Goal: Task Accomplishment & Management: Complete application form

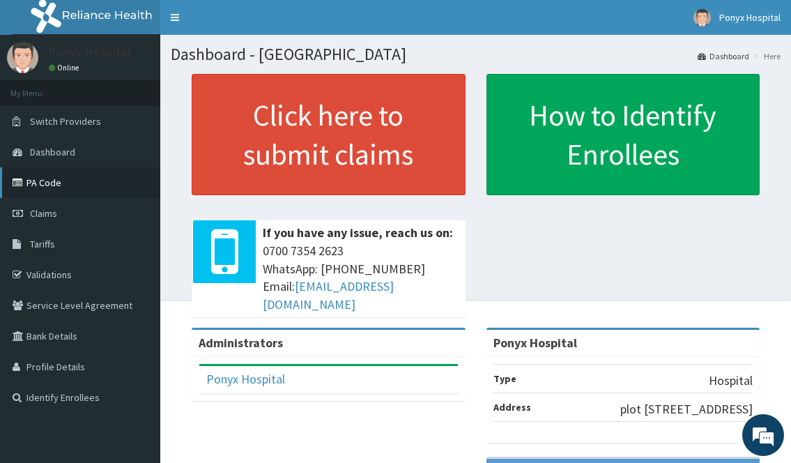
click at [40, 186] on link "PA Code" at bounding box center [80, 182] width 160 height 31
click at [53, 180] on link "PA Code" at bounding box center [80, 182] width 160 height 31
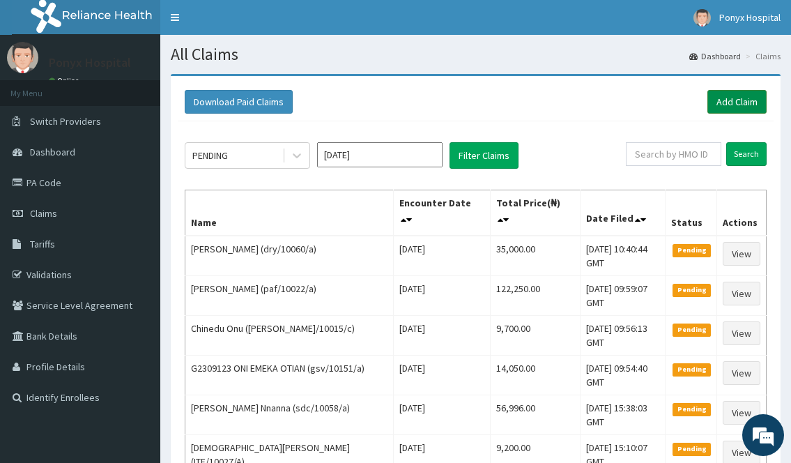
click at [720, 107] on link "Add Claim" at bounding box center [736, 102] width 59 height 24
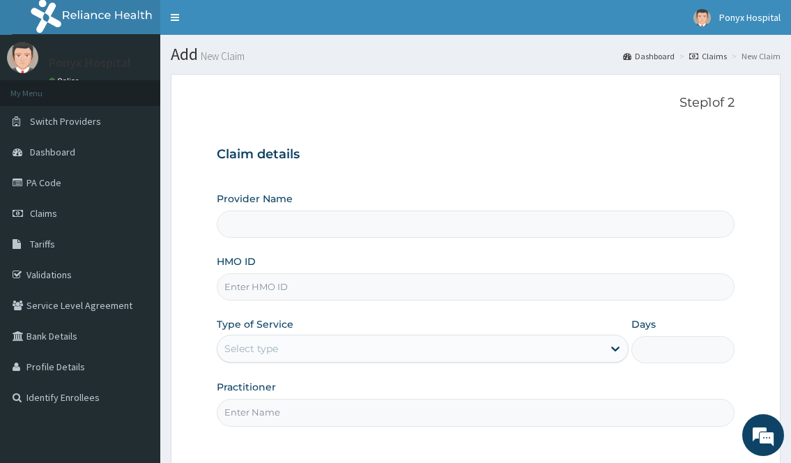
type input "Ponyx Hospital"
click at [482, 288] on input "HMO ID" at bounding box center [475, 286] width 517 height 27
type input "dne/10003/a"
click at [356, 343] on div "Select type" at bounding box center [409, 348] width 385 height 22
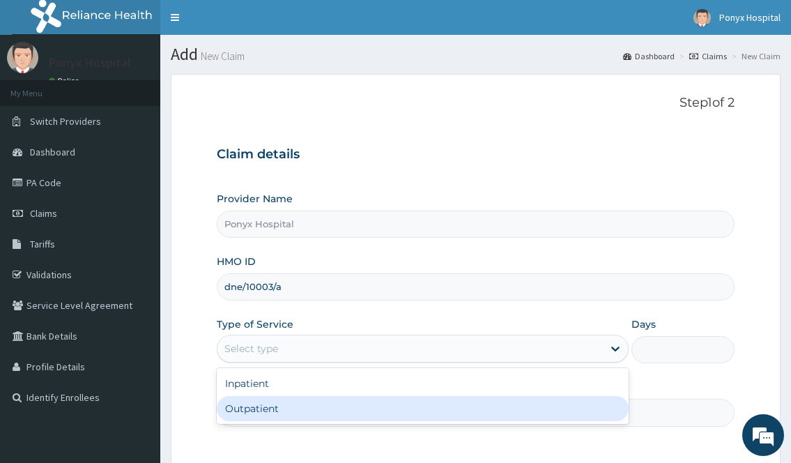
click at [314, 413] on div "Outpatient" at bounding box center [422, 408] width 411 height 25
type input "1"
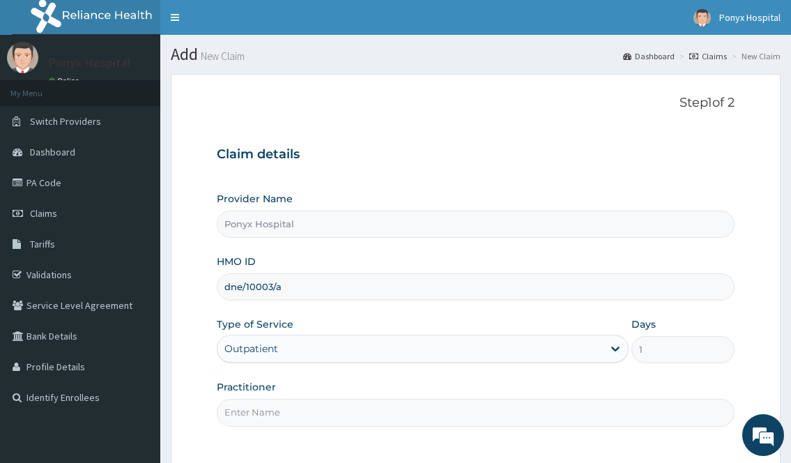
click at [314, 413] on input "Practitioner" at bounding box center [475, 412] width 517 height 27
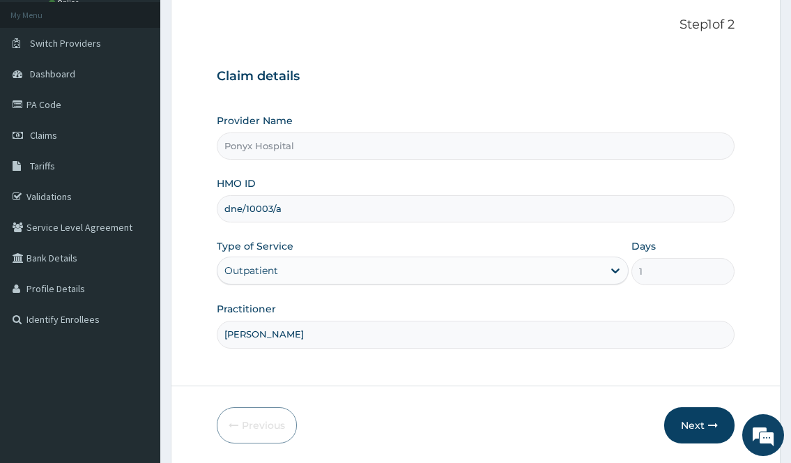
scroll to position [126, 0]
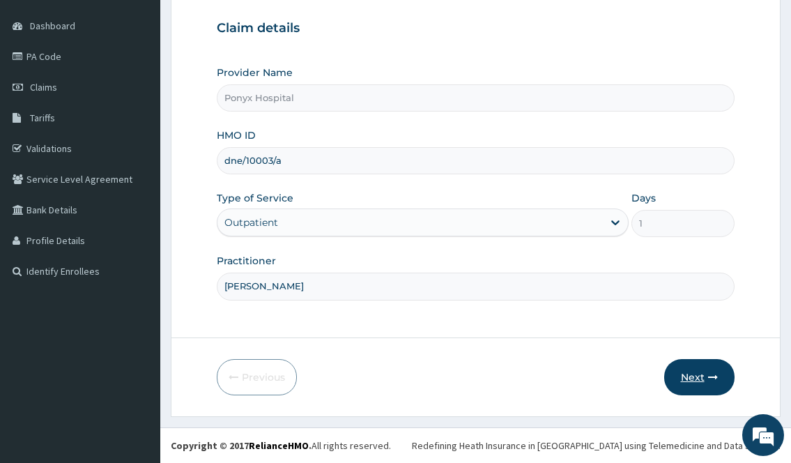
type input "Dr. Okoli"
click at [673, 380] on button "Next" at bounding box center [699, 377] width 70 height 36
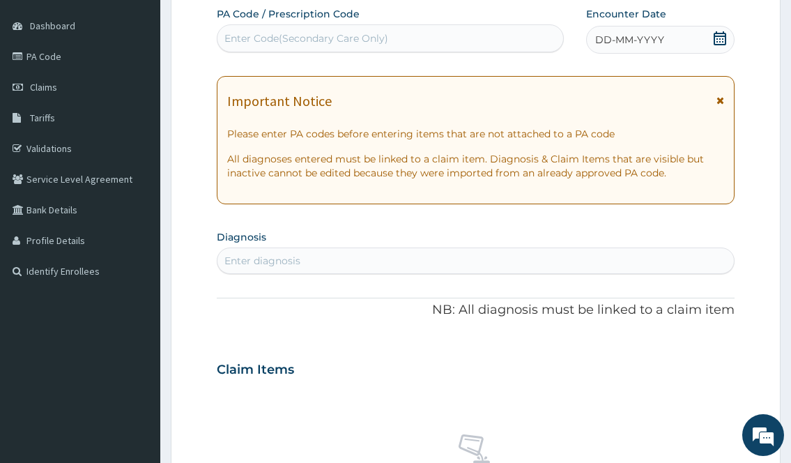
click at [256, 38] on div "Enter Code(Secondary Care Only)" at bounding box center [306, 38] width 164 height 14
type input "PA/030D4C"
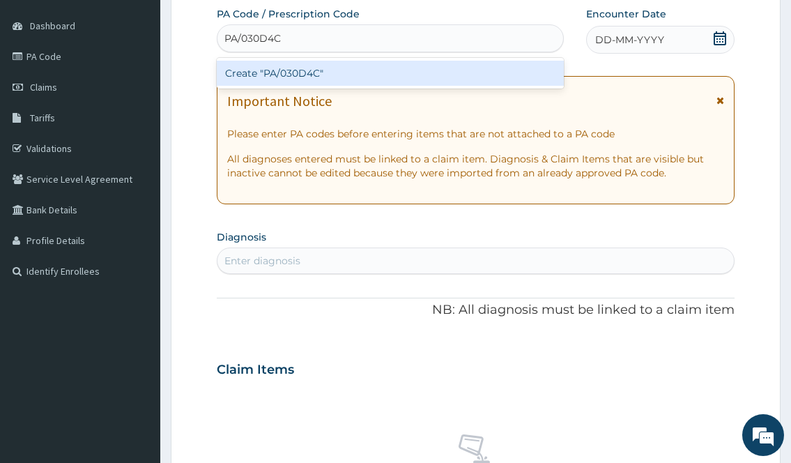
click at [277, 85] on div "Create "PA/030D4C"" at bounding box center [390, 73] width 346 height 25
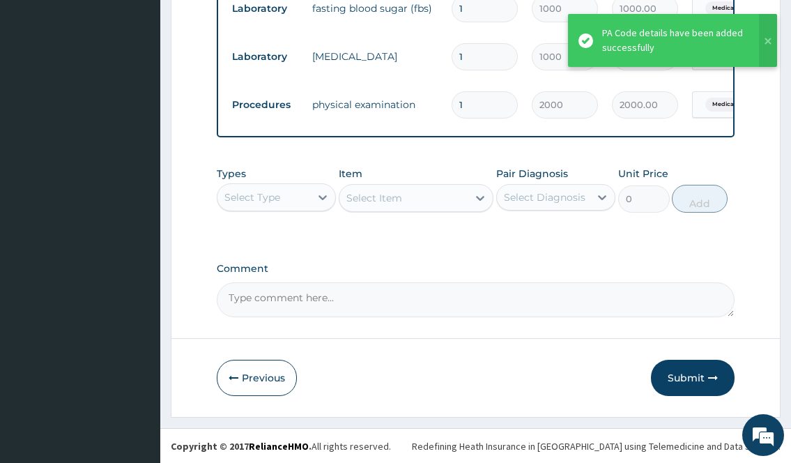
scroll to position [728, 0]
click at [685, 378] on button "Submit" at bounding box center [693, 377] width 84 height 36
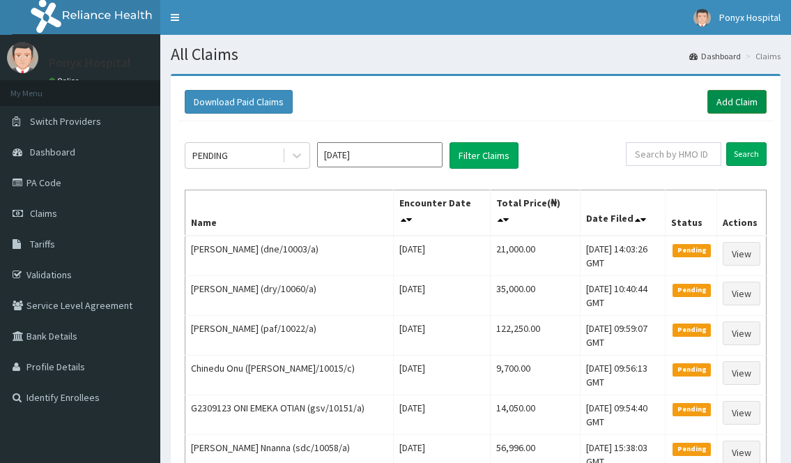
click at [721, 93] on link "Add Claim" at bounding box center [736, 102] width 59 height 24
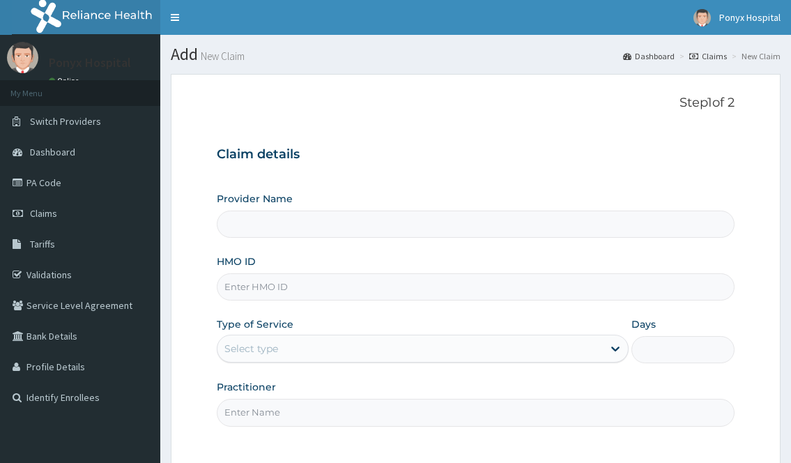
type input "Ponyx Hospital"
click at [271, 284] on input "HMO ID" at bounding box center [475, 286] width 517 height 27
type input "dbn/10080/a"
click at [365, 346] on div "Select type" at bounding box center [409, 348] width 385 height 22
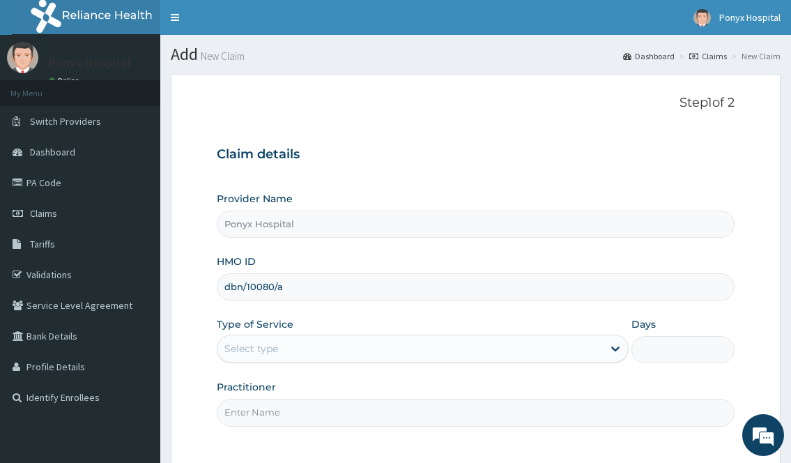
click at [365, 355] on div "Select type" at bounding box center [409, 348] width 385 height 22
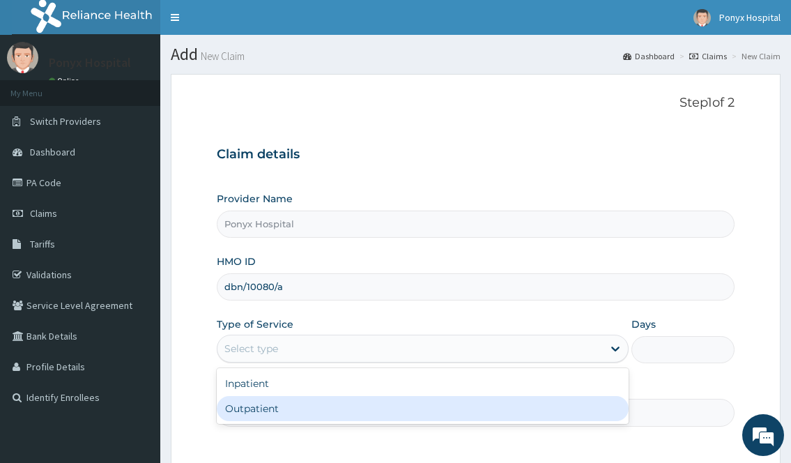
click at [303, 403] on div "Outpatient" at bounding box center [422, 408] width 411 height 25
type input "1"
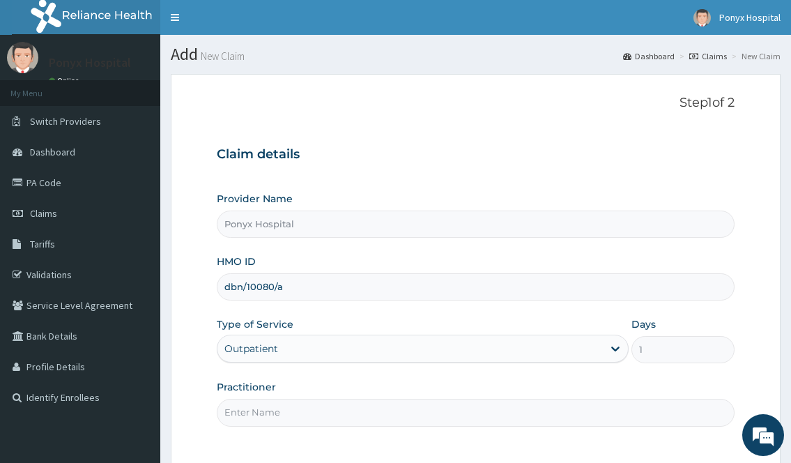
click at [302, 405] on input "Practitioner" at bounding box center [475, 412] width 517 height 27
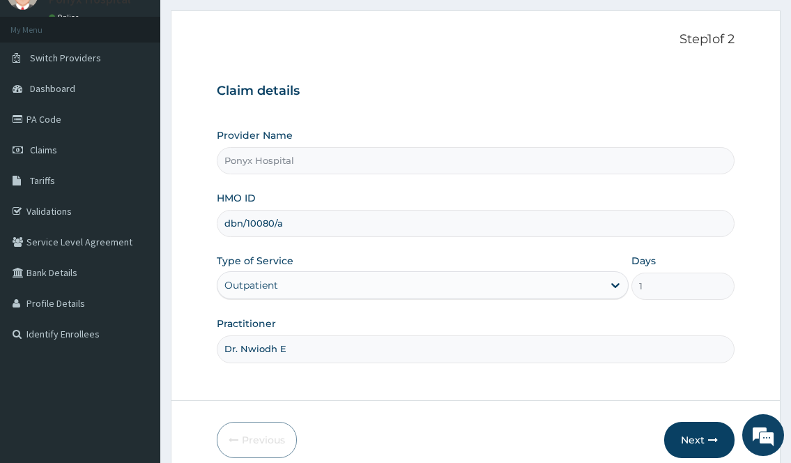
scroll to position [126, 0]
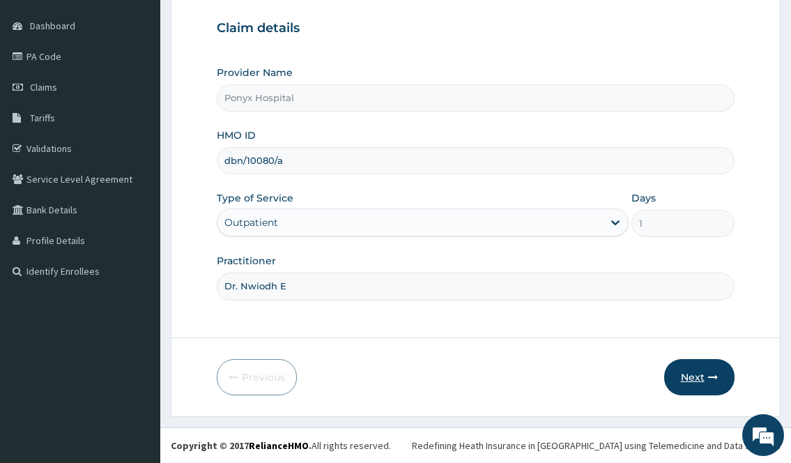
type input "Dr. Nwiodh E"
click at [708, 366] on button "Next" at bounding box center [699, 377] width 70 height 36
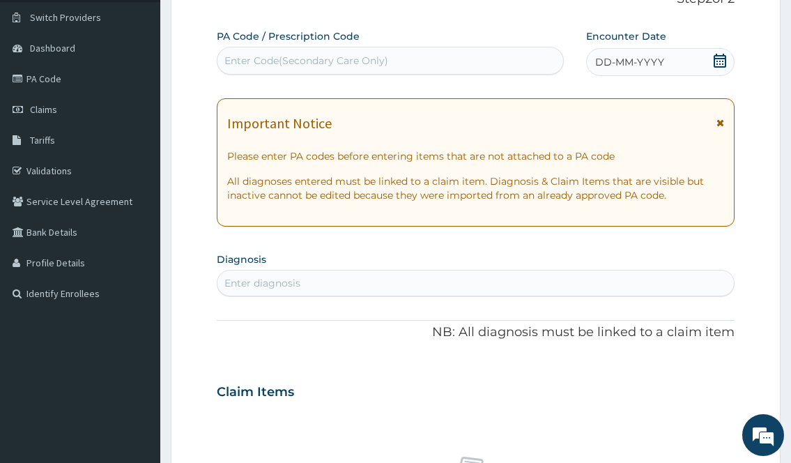
scroll to position [0, 0]
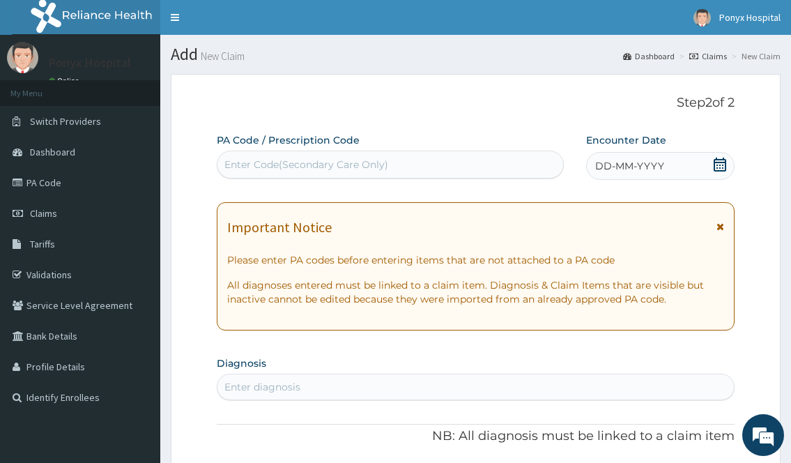
click at [467, 164] on div "Enter Code(Secondary Care Only)" at bounding box center [389, 164] width 345 height 22
type input "O"
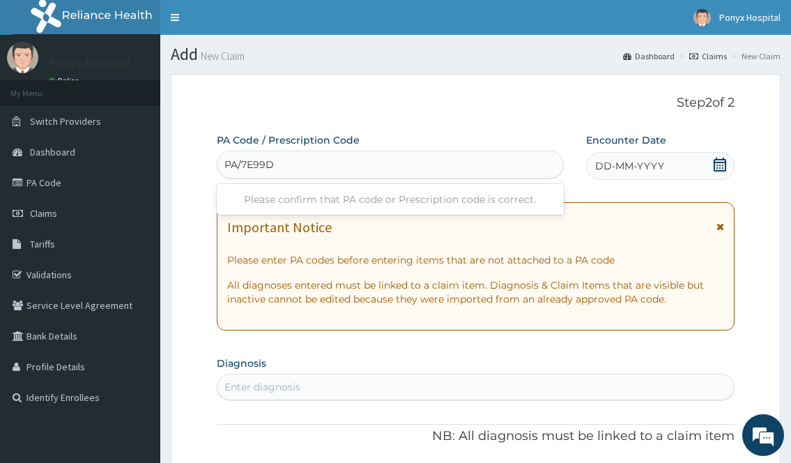
type input "PA/7E99DB"
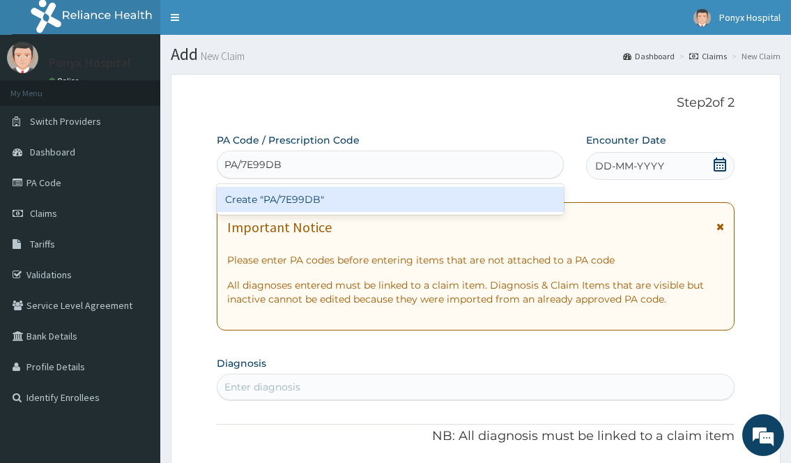
click at [405, 196] on div "Create "PA/7E99DB"" at bounding box center [390, 199] width 346 height 25
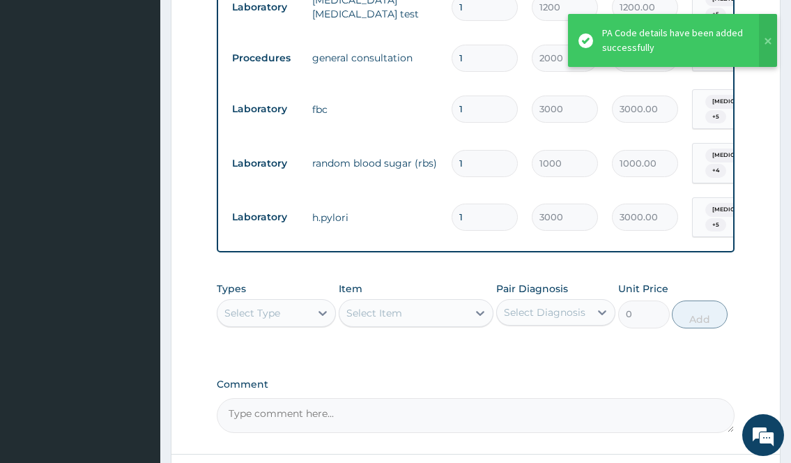
scroll to position [1007, 0]
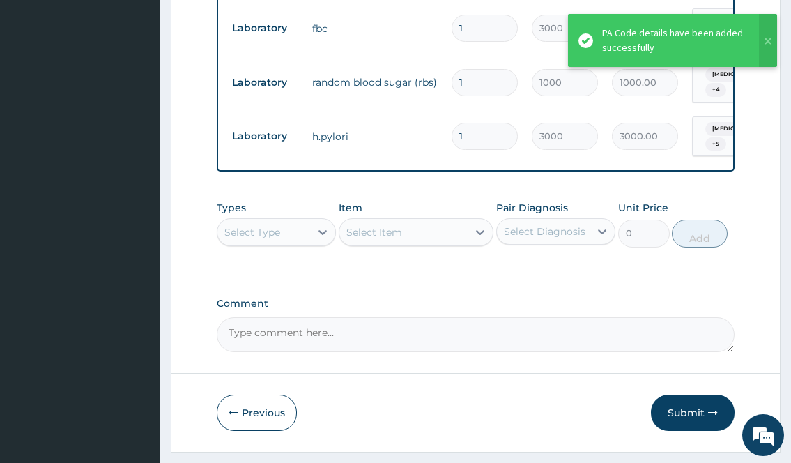
click at [681, 394] on button "Submit" at bounding box center [693, 412] width 84 height 36
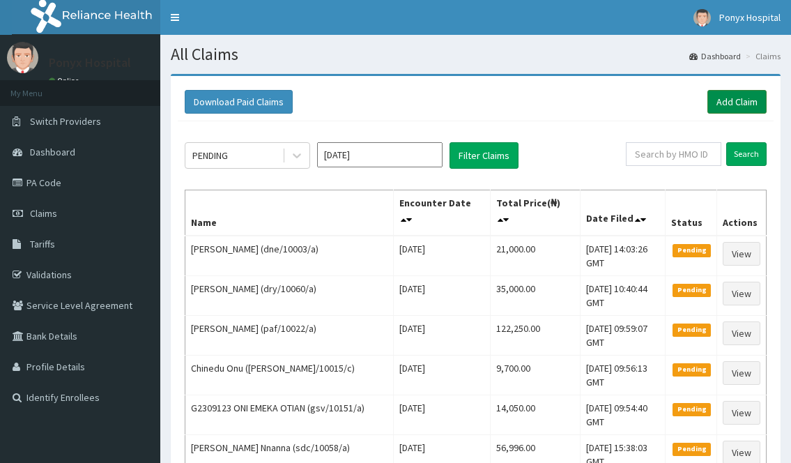
click at [736, 99] on link "Add Claim" at bounding box center [736, 102] width 59 height 24
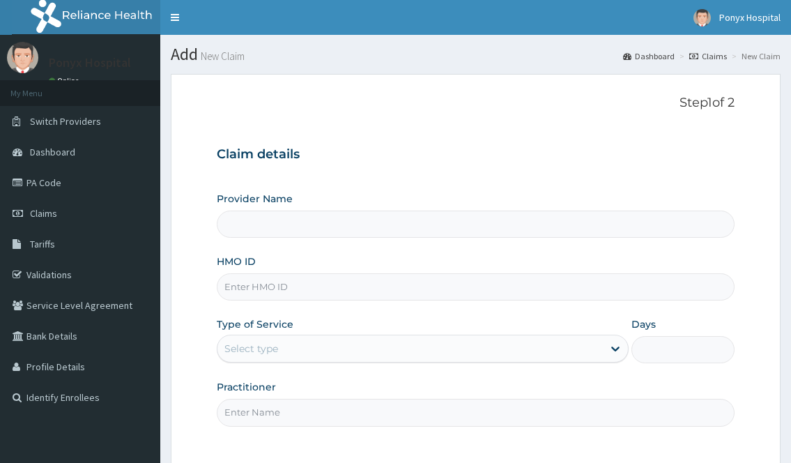
type input "Ponyx Hospital"
click at [276, 293] on input "HMO ID" at bounding box center [475, 286] width 517 height 27
type input "bcb/10014/b"
click at [448, 360] on div "Select type" at bounding box center [409, 348] width 385 height 22
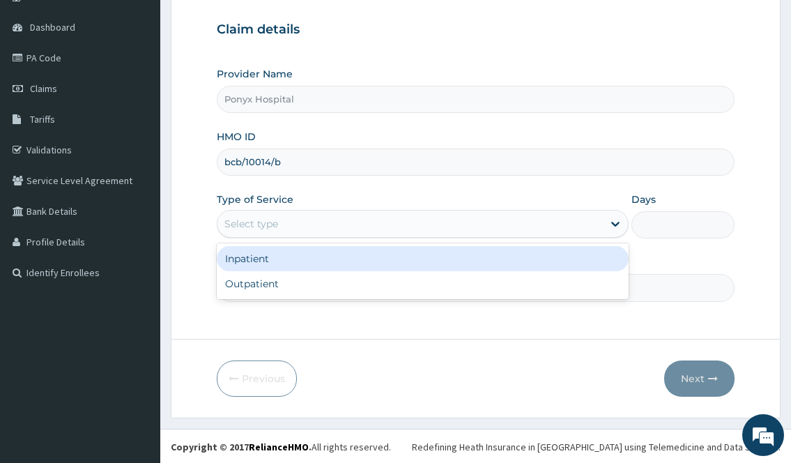
scroll to position [126, 0]
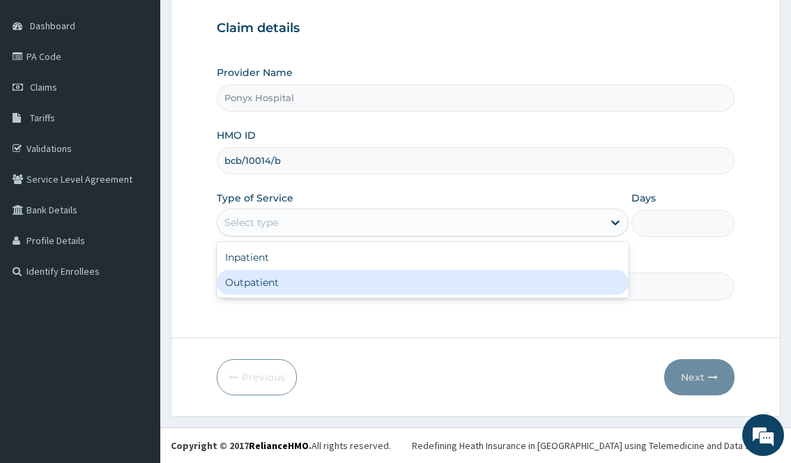
click at [373, 285] on div "Outpatient" at bounding box center [422, 282] width 411 height 25
type input "1"
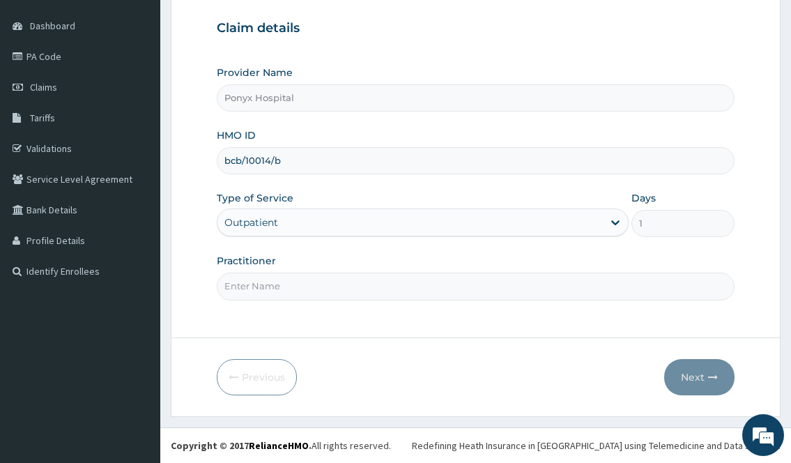
click at [373, 285] on input "Practitioner" at bounding box center [475, 285] width 517 height 27
type input "Dr. Ezechukwu"
click at [702, 384] on button "Next" at bounding box center [699, 377] width 70 height 36
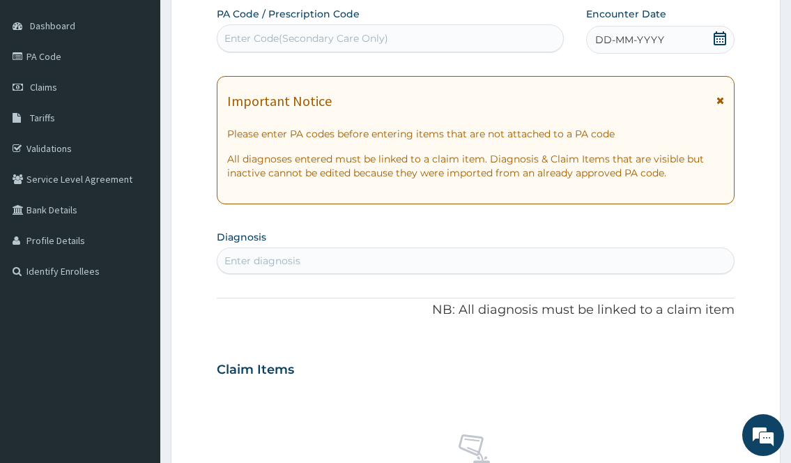
click at [284, 36] on div "Enter Code(Secondary Care Only)" at bounding box center [306, 38] width 164 height 14
type input "PA/CDBF77"
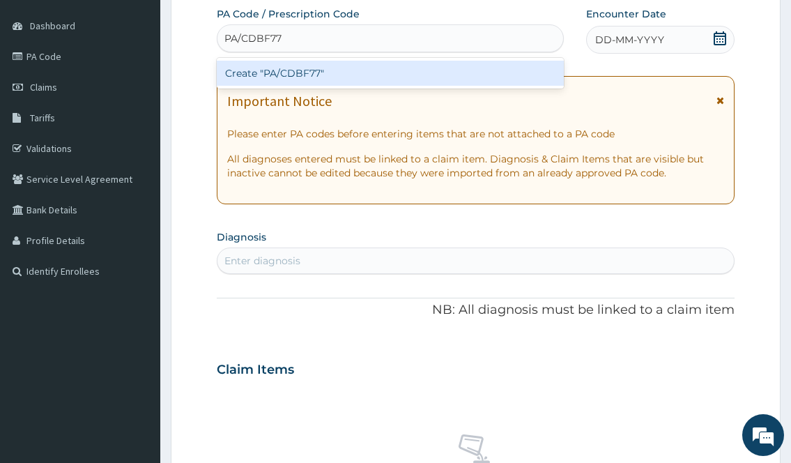
click at [286, 79] on div "Create "PA/CDBF77"" at bounding box center [390, 73] width 346 height 25
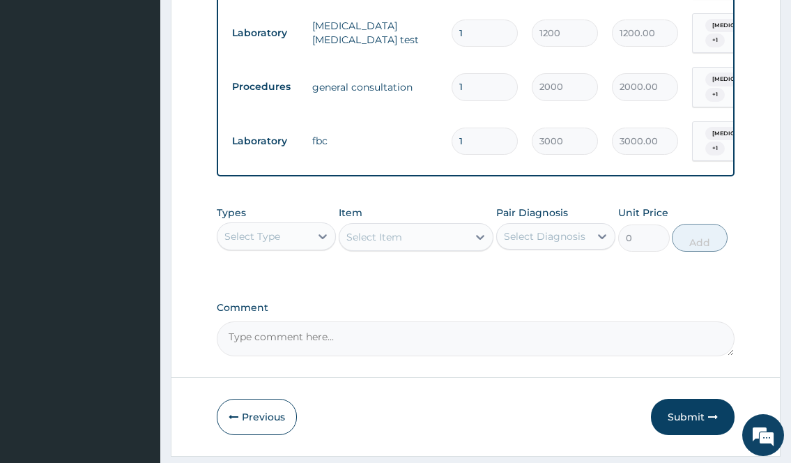
scroll to position [902, 0]
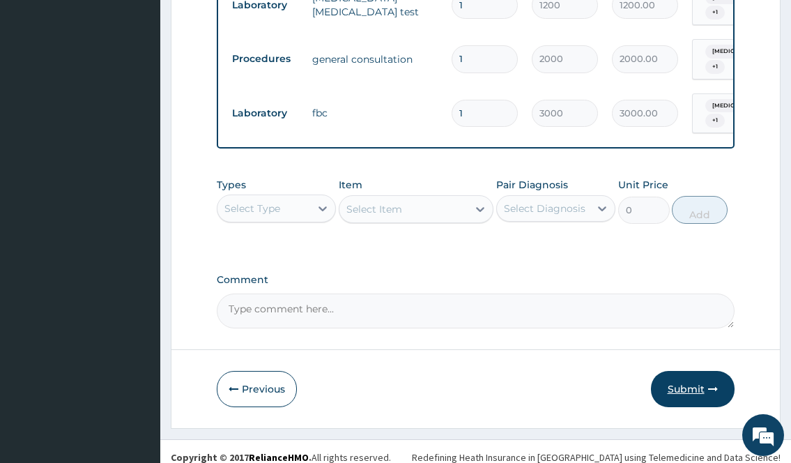
click at [688, 378] on button "Submit" at bounding box center [693, 389] width 84 height 36
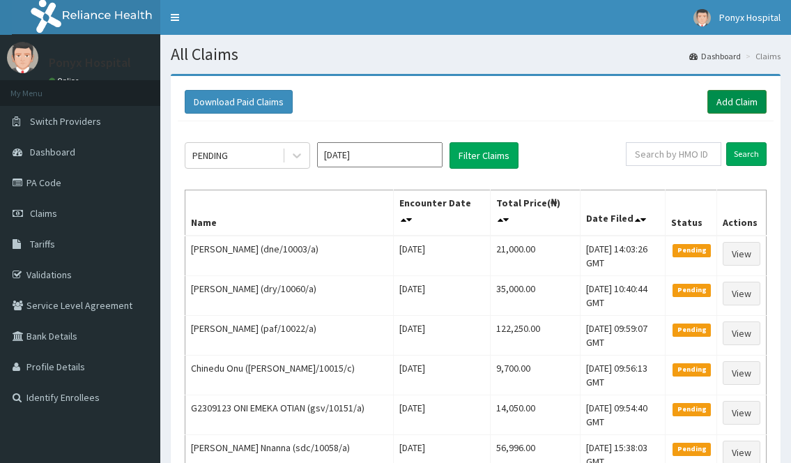
click at [740, 97] on link "Add Claim" at bounding box center [736, 102] width 59 height 24
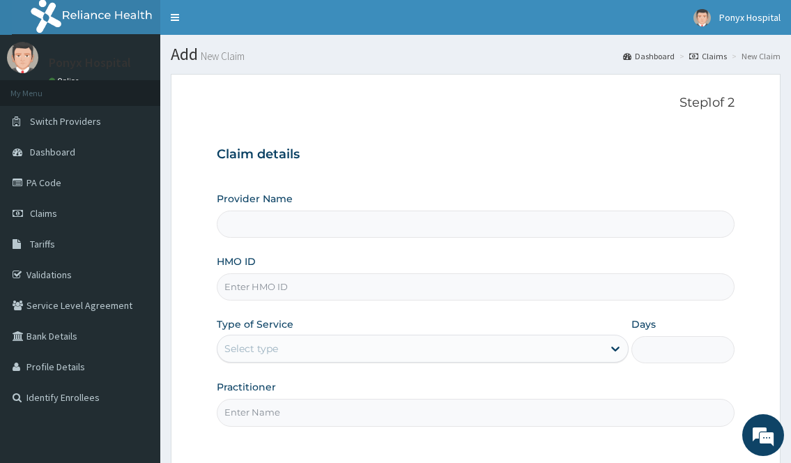
type input "Ponyx Hospital"
click at [318, 292] on input "HMO ID" at bounding box center [475, 286] width 517 height 27
type input "a"
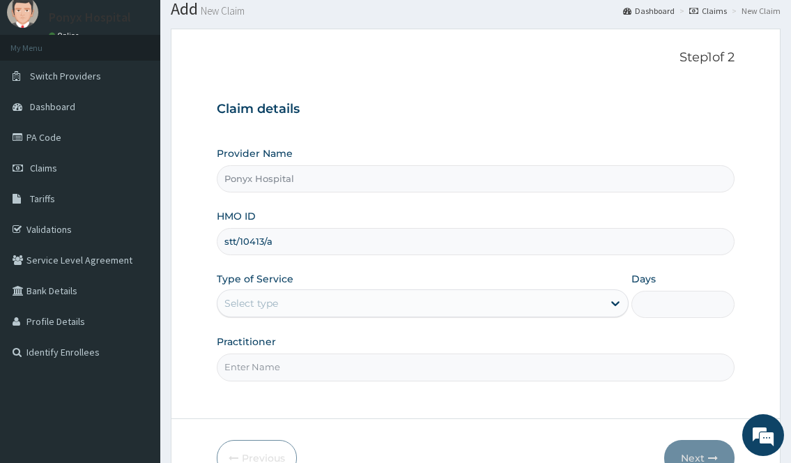
scroll to position [70, 0]
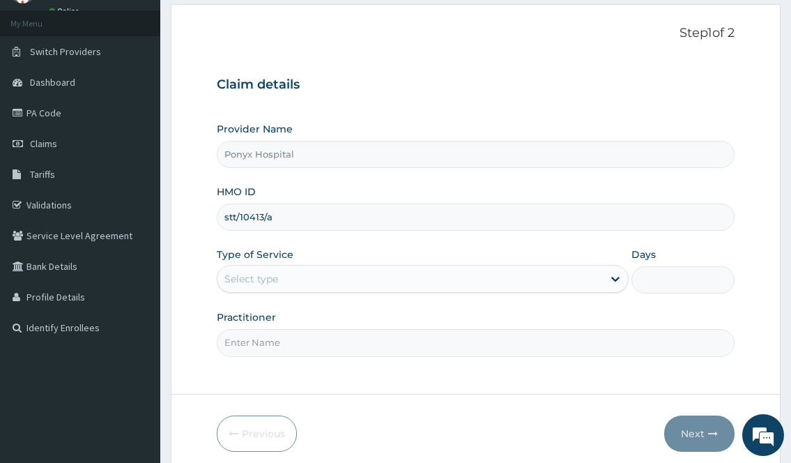
type input "stt/10413/a"
click at [298, 278] on div "Select type" at bounding box center [409, 279] width 385 height 22
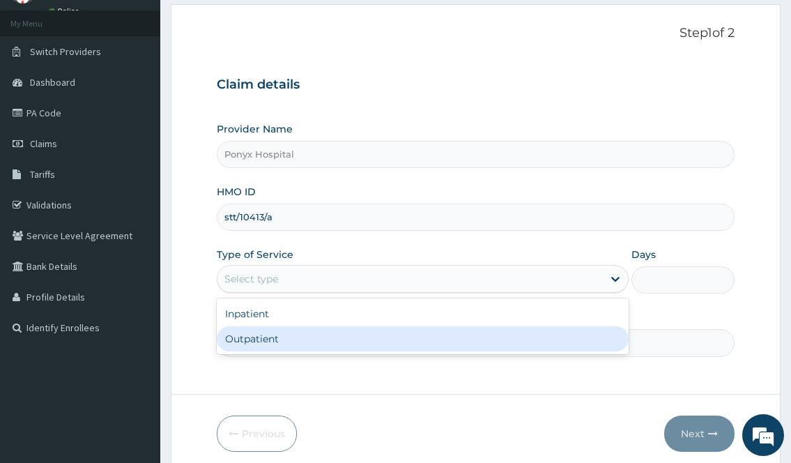
click at [284, 337] on div "Outpatient" at bounding box center [422, 338] width 411 height 25
type input "1"
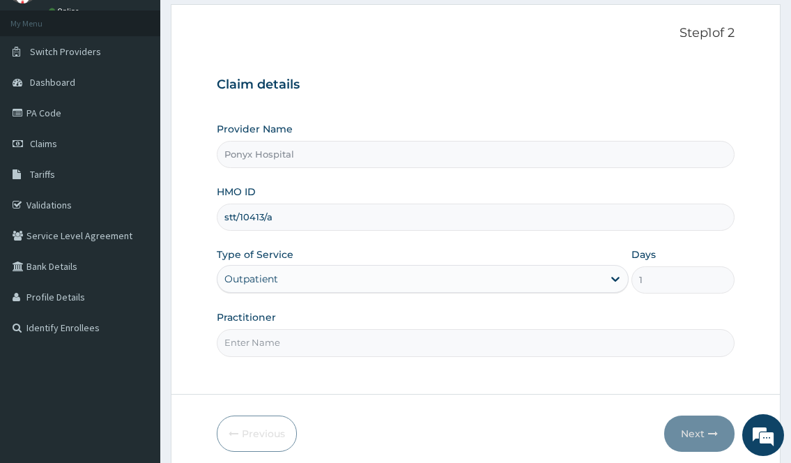
click at [284, 337] on input "Practitioner" at bounding box center [475, 342] width 517 height 27
type input "Dr. Ezechukwu"
click at [685, 427] on button "Next" at bounding box center [699, 433] width 70 height 36
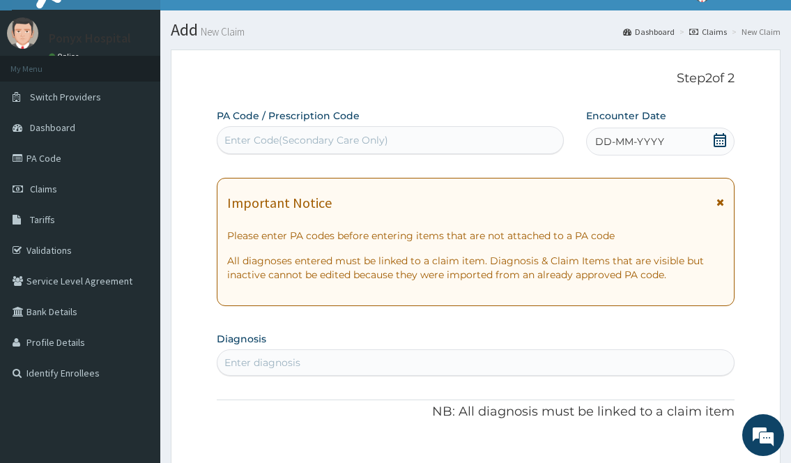
scroll to position [0, 0]
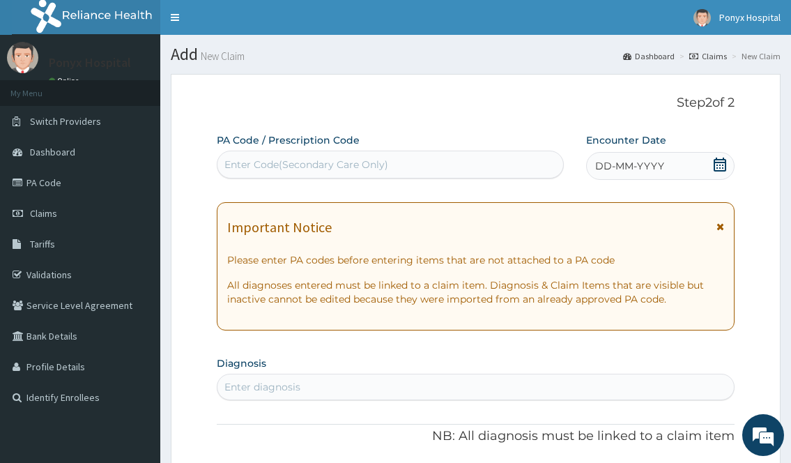
click at [260, 163] on div "Enter Code(Secondary Care Only)" at bounding box center [306, 164] width 164 height 14
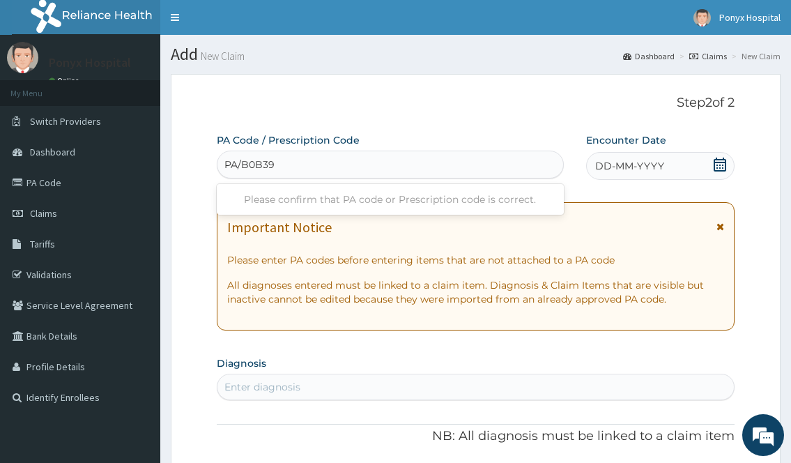
type input "PA/B0B394"
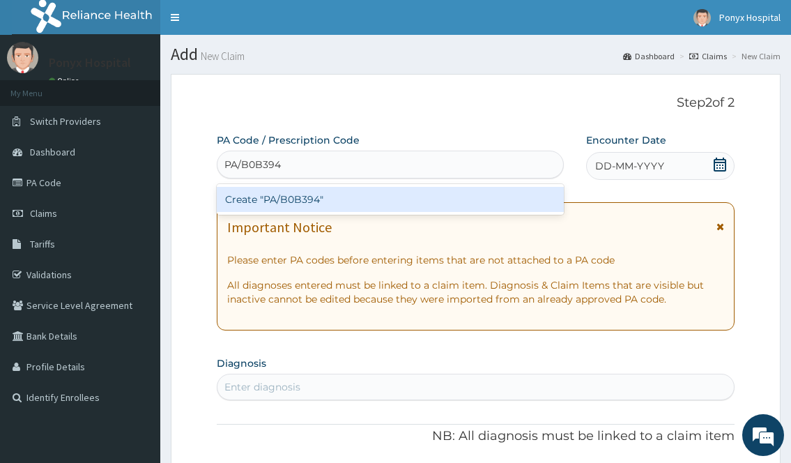
click at [309, 202] on div "Create "PA/B0B394"" at bounding box center [390, 199] width 346 height 25
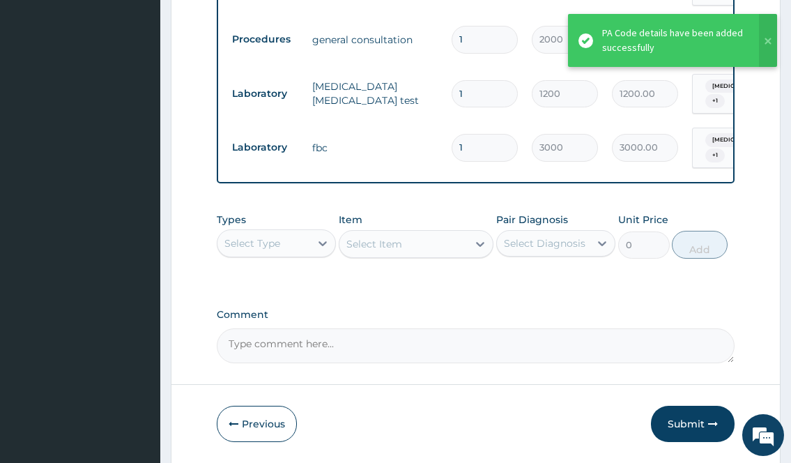
scroll to position [938, 0]
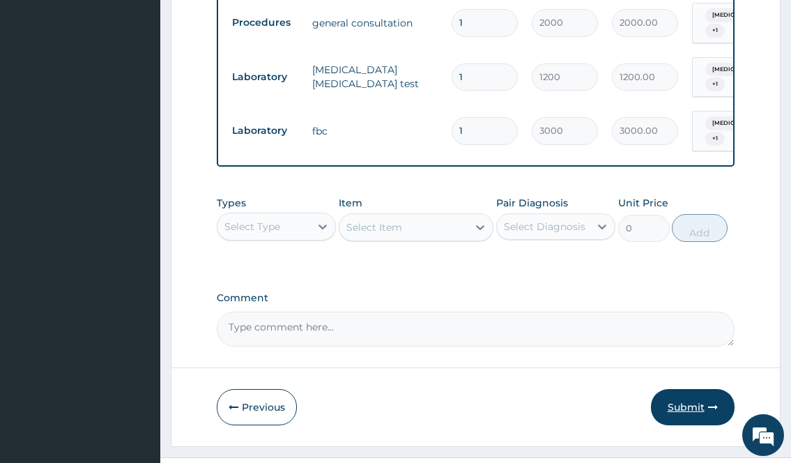
click at [690, 389] on button "Submit" at bounding box center [693, 407] width 84 height 36
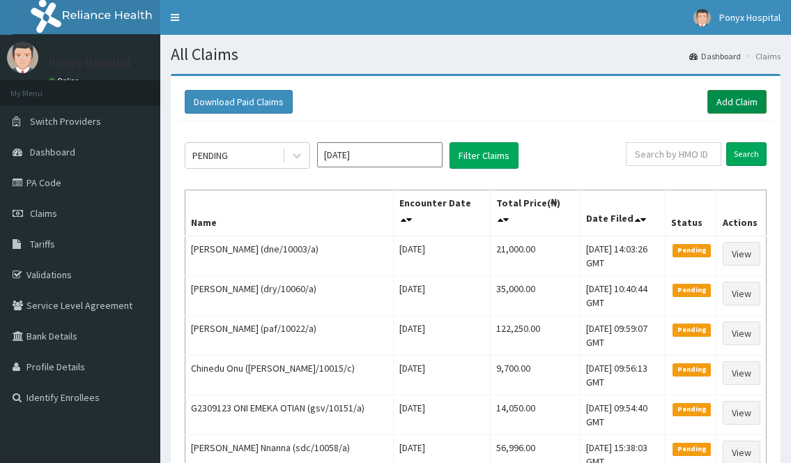
click at [723, 104] on link "Add Claim" at bounding box center [736, 102] width 59 height 24
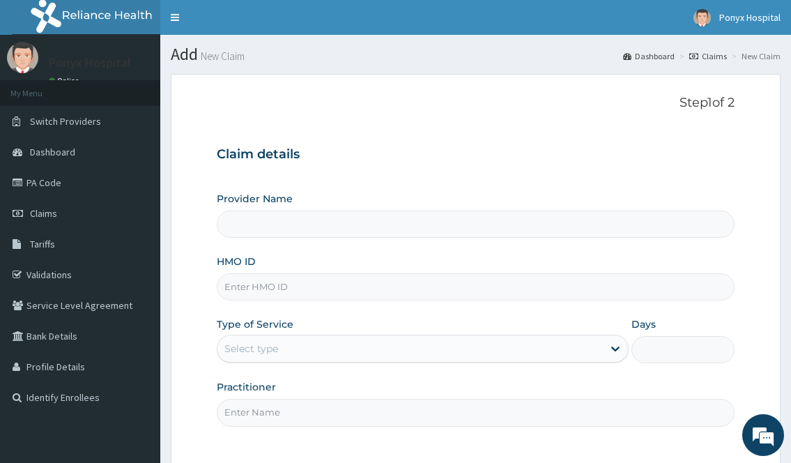
type input "Ponyx Hospital"
click at [249, 291] on input "HMO ID" at bounding box center [475, 286] width 517 height 27
type input "ari/10008/e"
click at [477, 348] on div "Select type" at bounding box center [409, 348] width 385 height 22
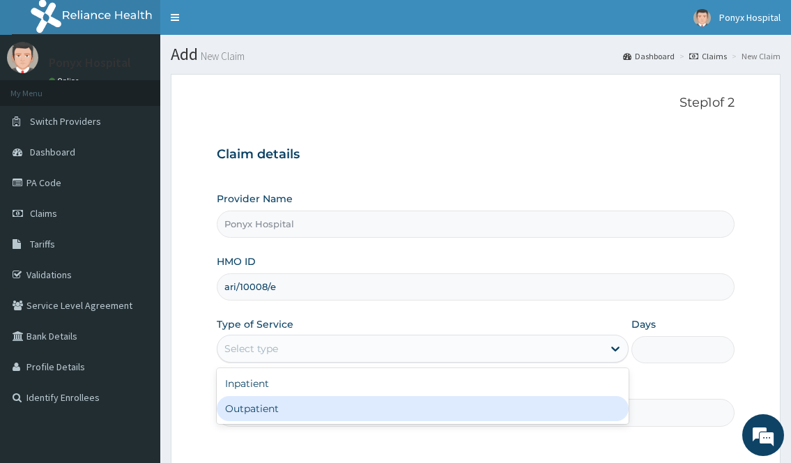
click at [393, 401] on div "Outpatient" at bounding box center [422, 408] width 411 height 25
type input "1"
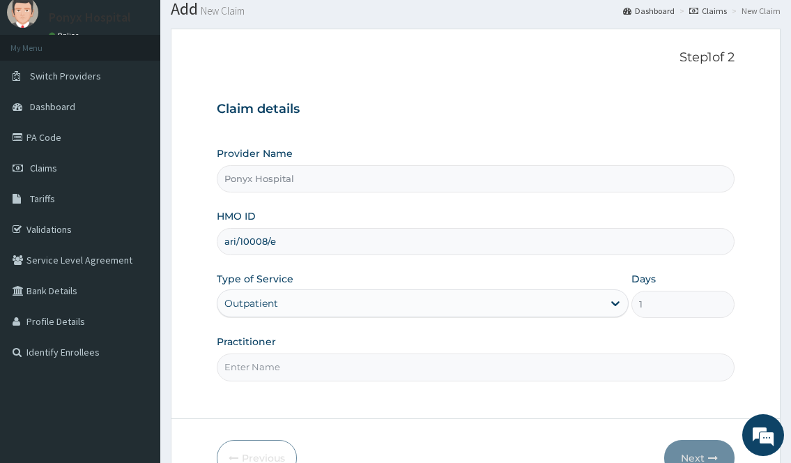
scroll to position [70, 0]
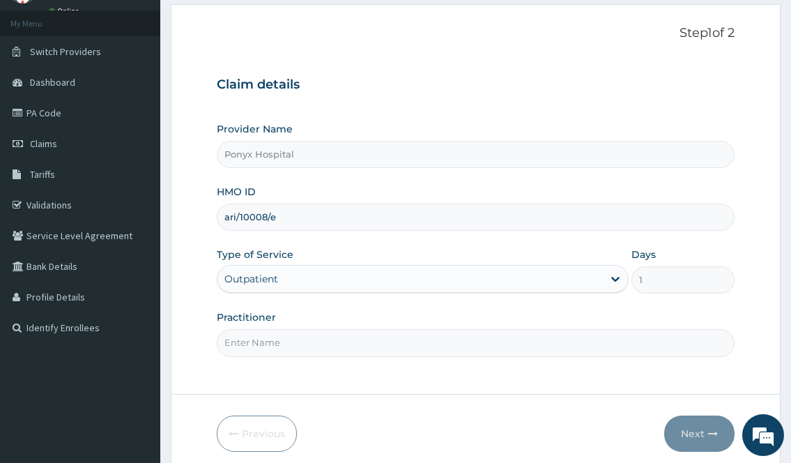
click at [328, 351] on input "Practitioner" at bounding box center [475, 342] width 517 height 27
type input "Dr. Ezechukwu"
click at [710, 422] on button "Next" at bounding box center [699, 433] width 70 height 36
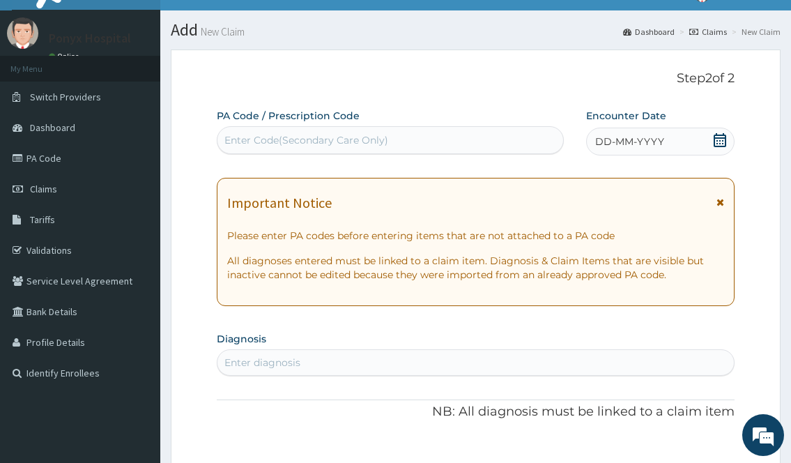
scroll to position [0, 0]
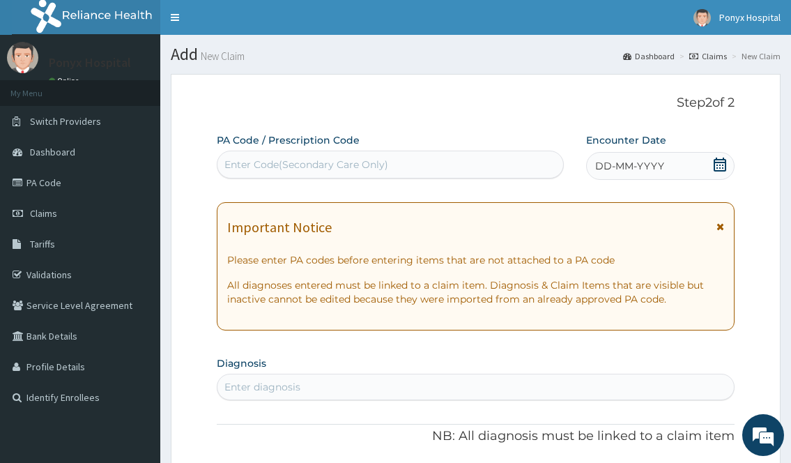
click at [360, 161] on div "Enter Code(Secondary Care Only)" at bounding box center [306, 164] width 164 height 14
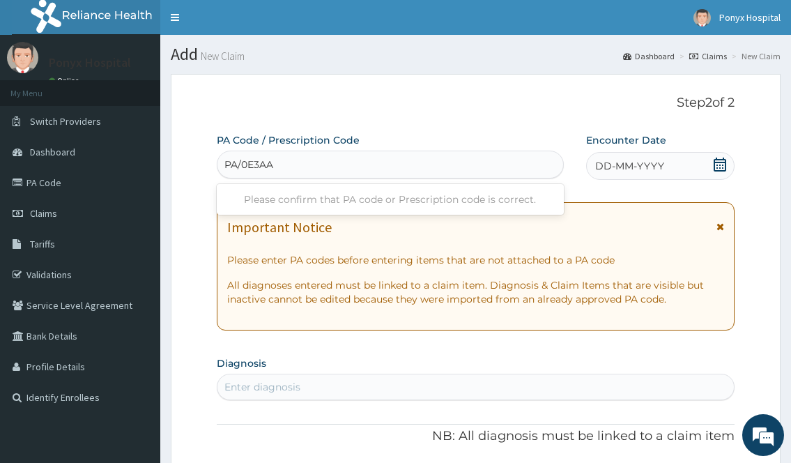
type input "PA/0E3AAB"
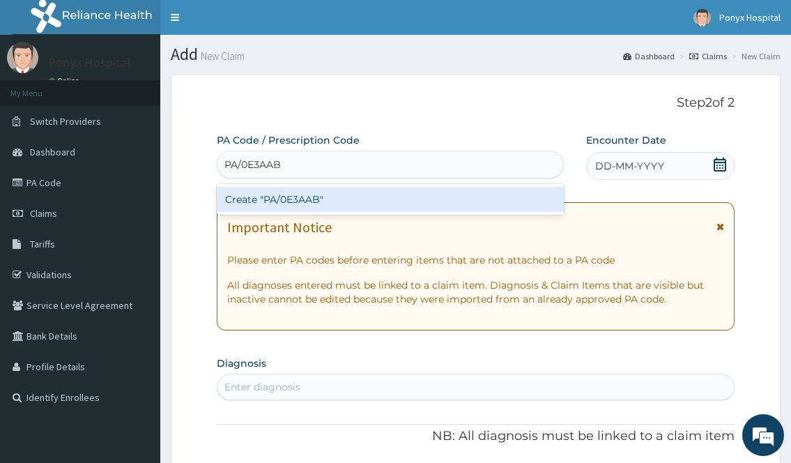
click at [366, 203] on div "Create "PA/0E3AAB"" at bounding box center [390, 199] width 346 height 25
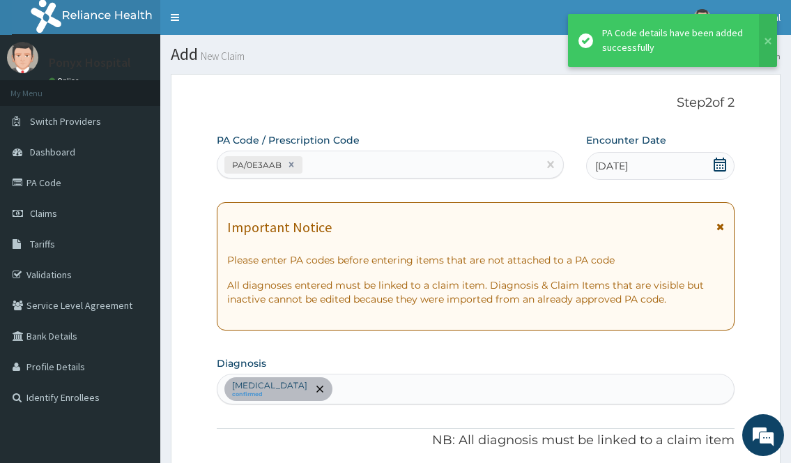
scroll to position [445, 0]
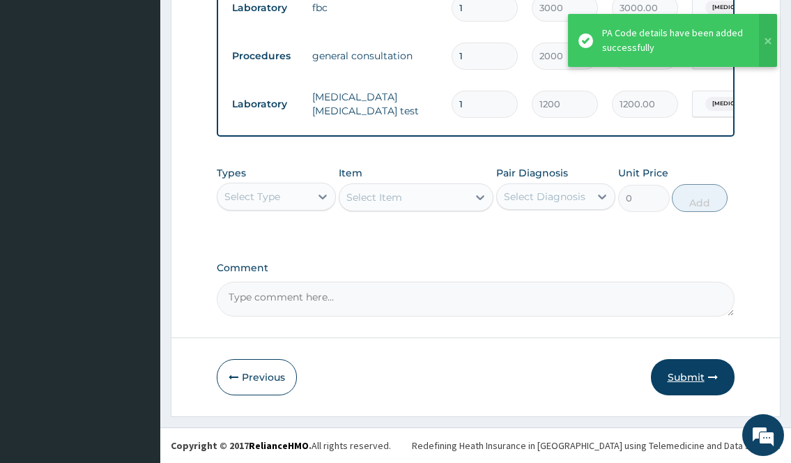
click at [684, 391] on button "Submit" at bounding box center [693, 377] width 84 height 36
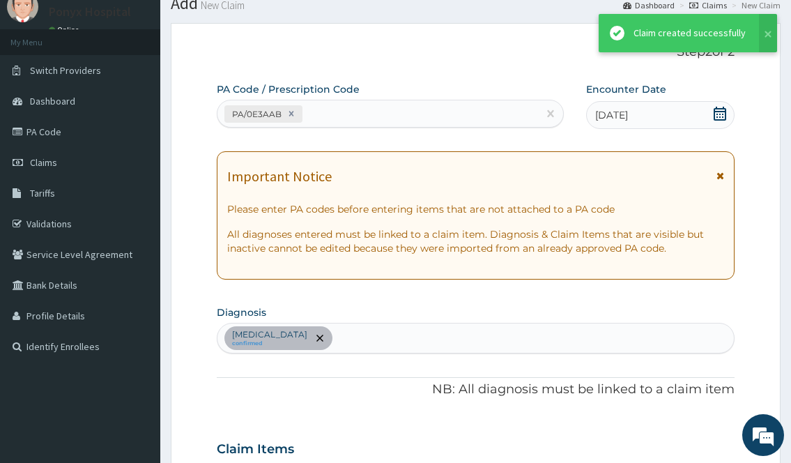
scroll to position [584, 0]
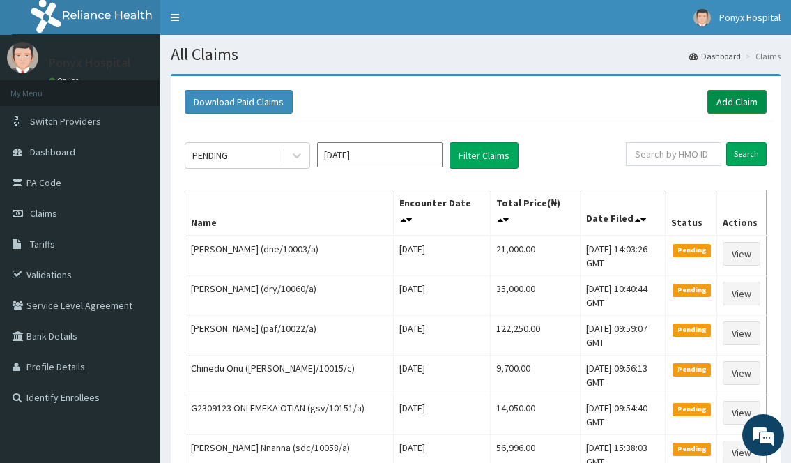
click at [725, 98] on link "Add Claim" at bounding box center [736, 102] width 59 height 24
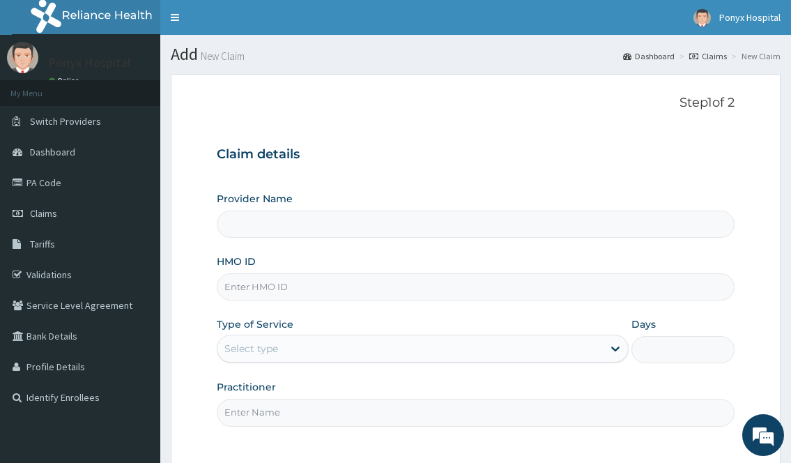
type input "Ponyx Hospital"
click at [302, 291] on input "HMO ID" at bounding box center [475, 286] width 517 height 27
type input "gsv/11342/a"
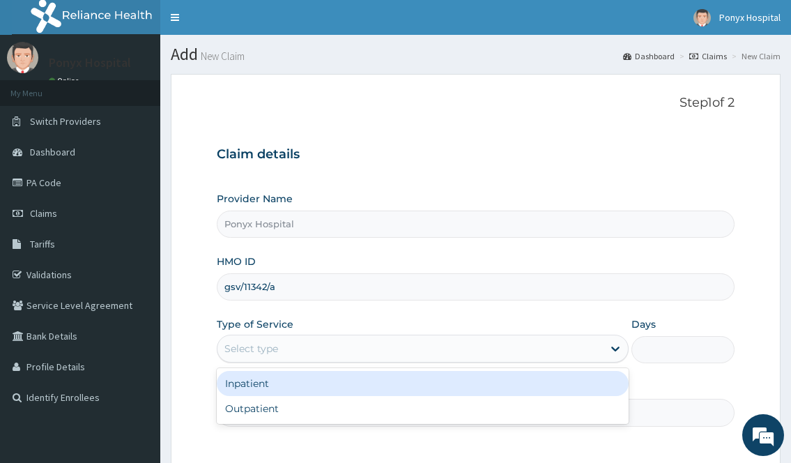
click at [263, 350] on div "Select type" at bounding box center [251, 348] width 54 height 14
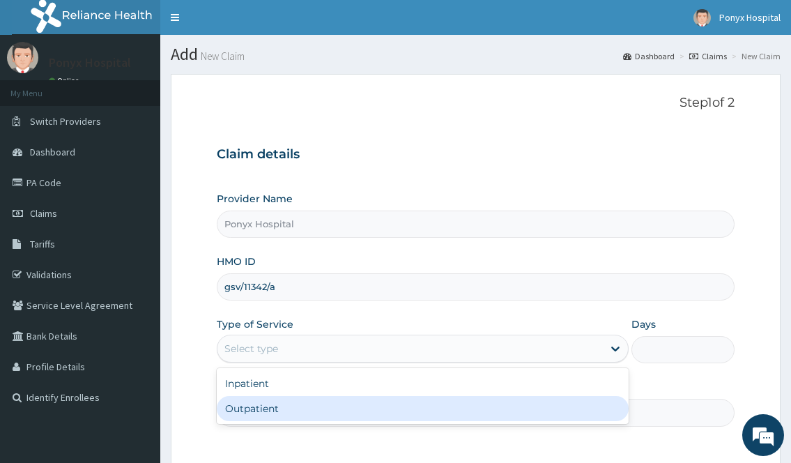
click at [264, 406] on div "Outpatient" at bounding box center [422, 408] width 411 height 25
type input "1"
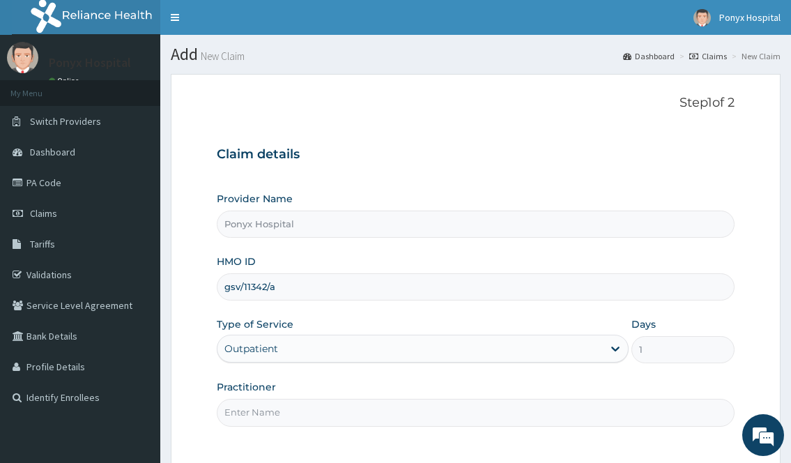
click at [264, 406] on input "Practitioner" at bounding box center [475, 412] width 517 height 27
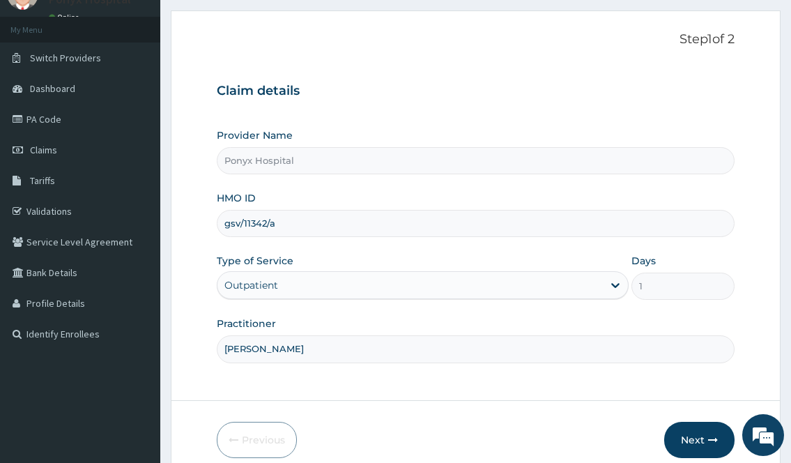
scroll to position [126, 0]
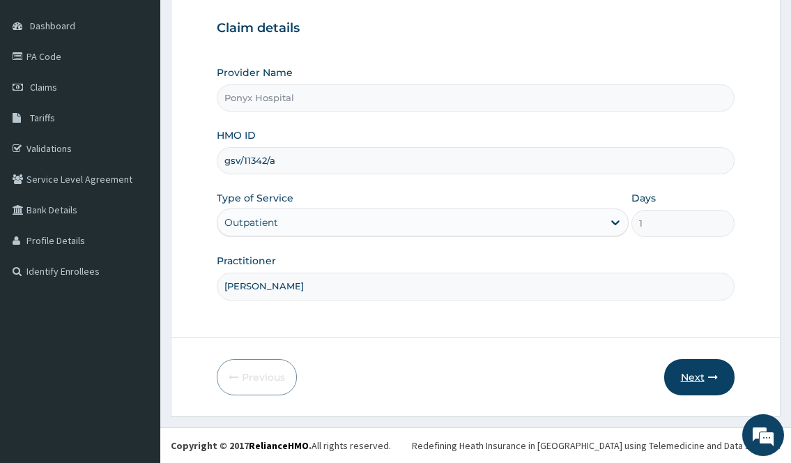
type input "Dr. Ezechukwu"
click at [695, 377] on button "Next" at bounding box center [699, 377] width 70 height 36
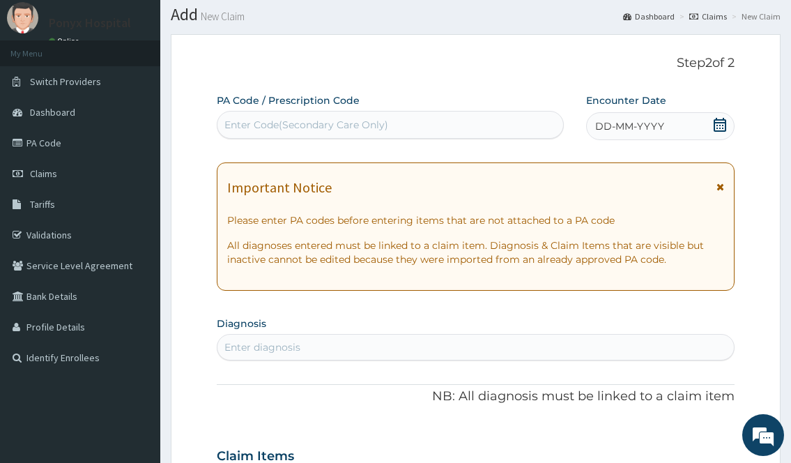
scroll to position [0, 0]
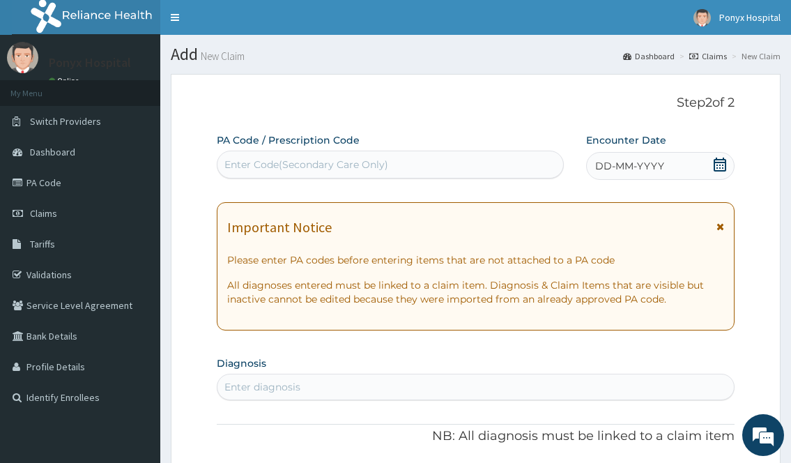
click at [252, 156] on div "Enter Code(Secondary Care Only)" at bounding box center [389, 164] width 345 height 22
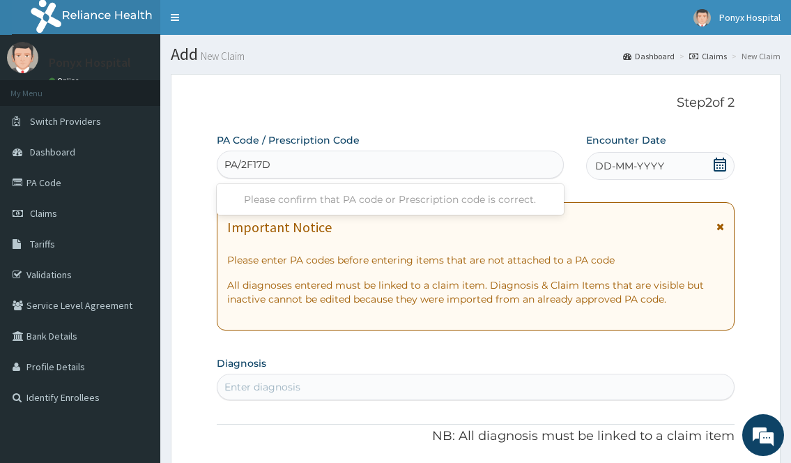
type input "PA/2F17D1"
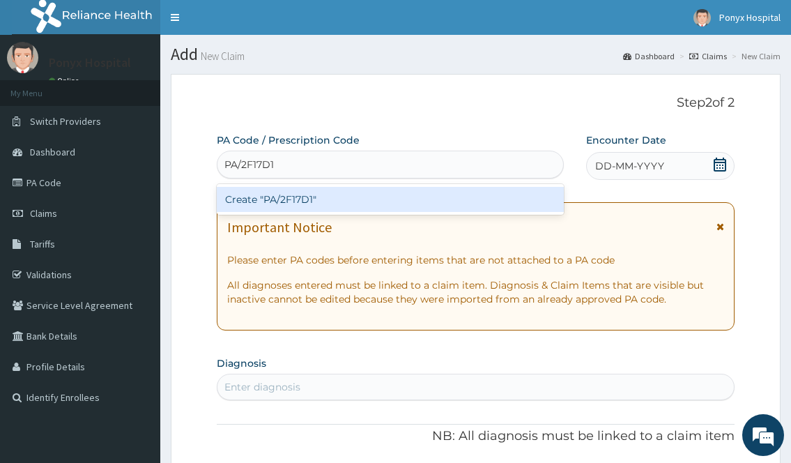
click at [281, 199] on div "Create "PA/2F17D1"" at bounding box center [390, 199] width 346 height 25
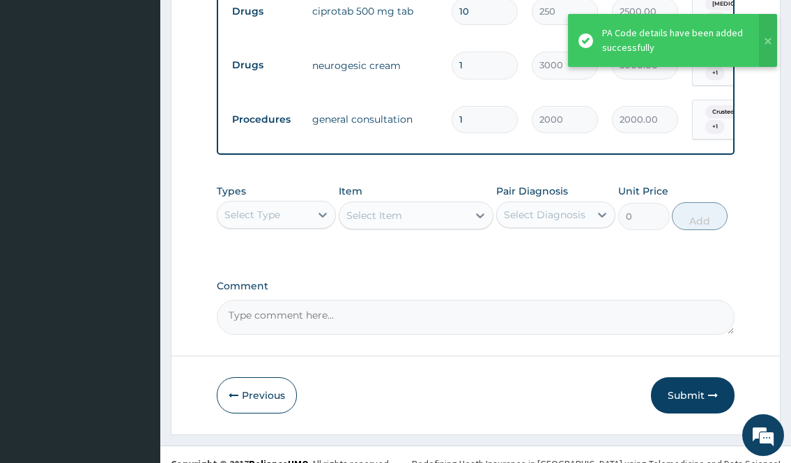
scroll to position [788, 0]
click at [686, 377] on button "Submit" at bounding box center [693, 394] width 84 height 36
